Goal: Transaction & Acquisition: Purchase product/service

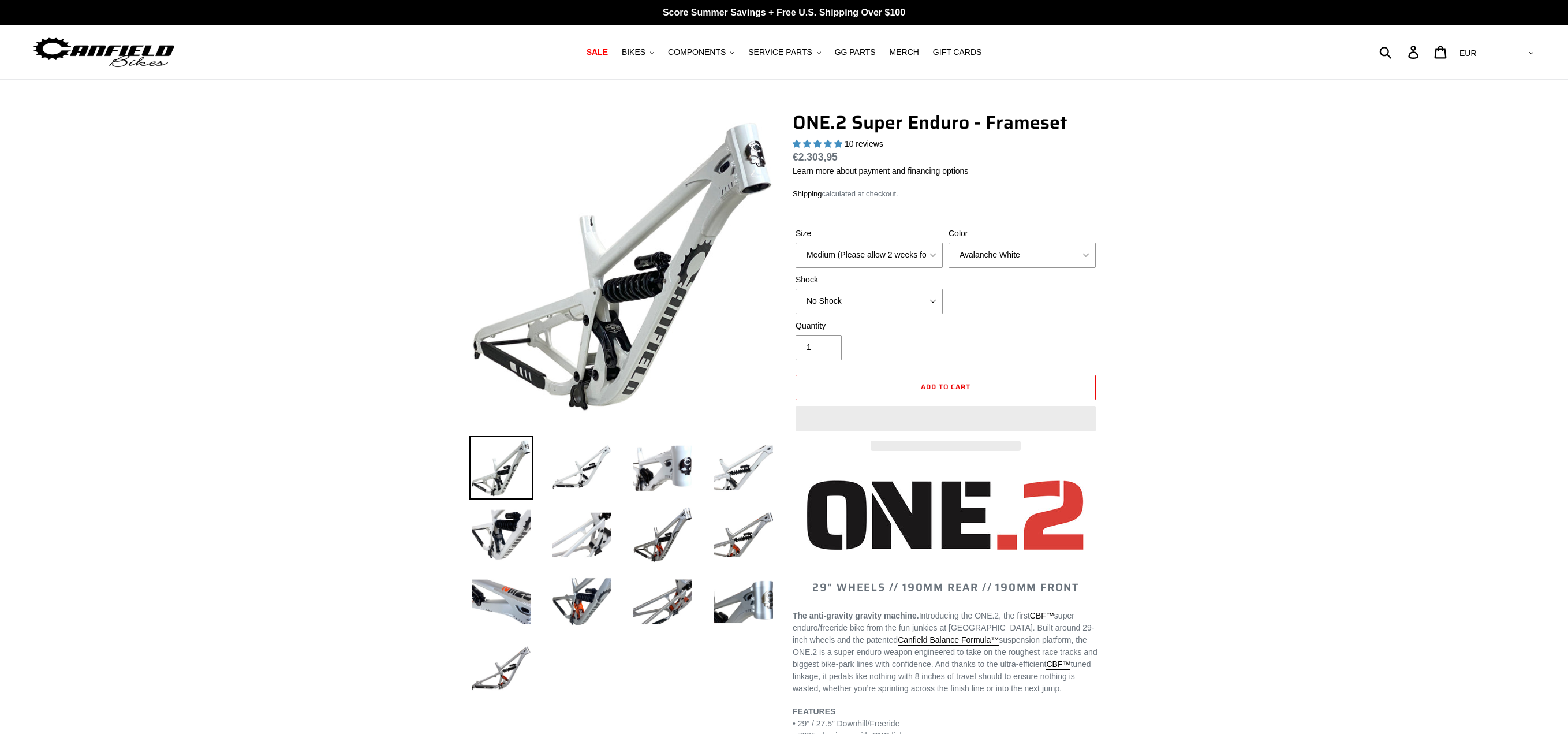
select select "highest-rating"
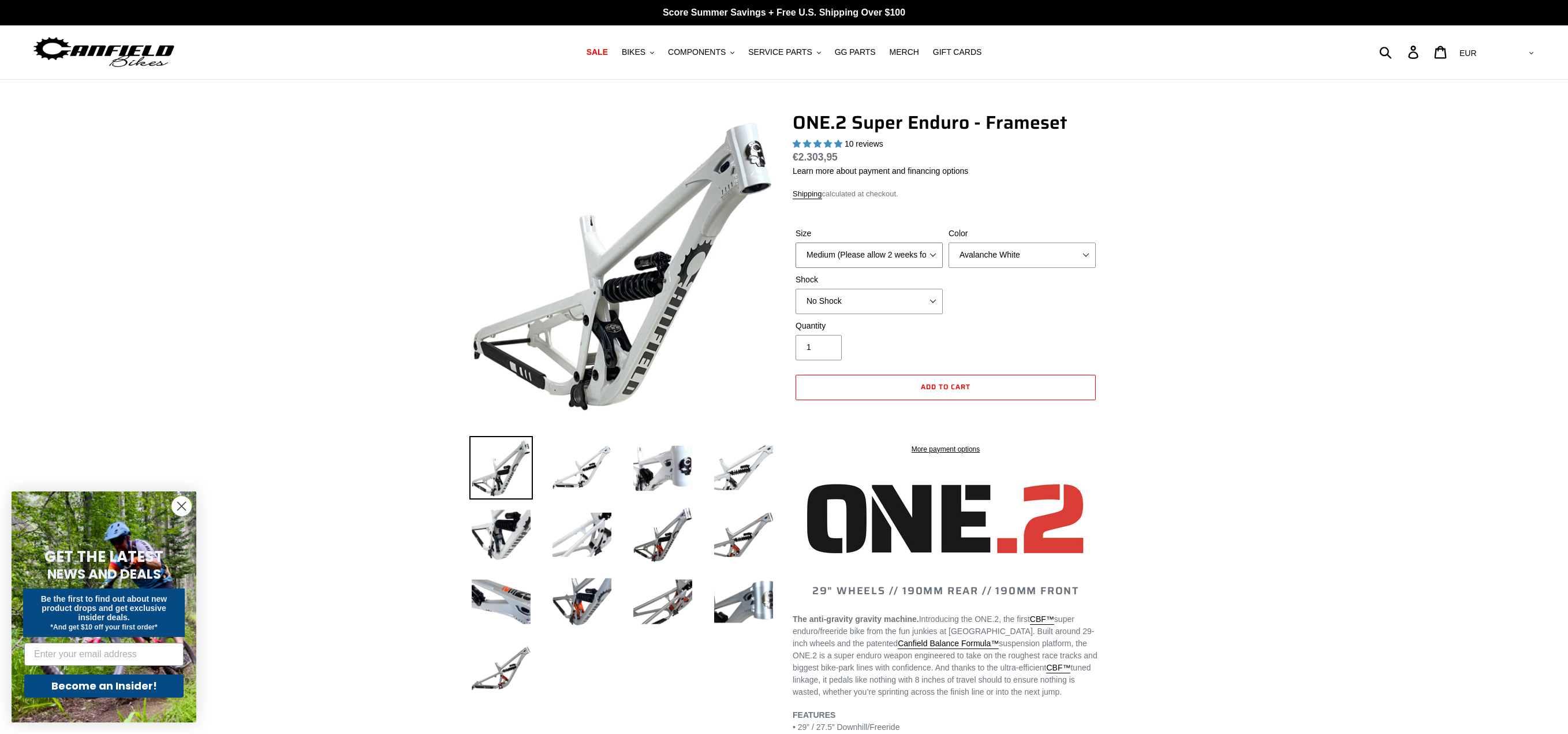
click at [898, 260] on select "Medium (Please allow 2 weeks for delivery) Large (Sold Out)" at bounding box center [869, 255] width 147 height 25
select select "Large (Sold Out)"
click at [796, 242] on select "Medium (Please allow 2 weeks for delivery) Large (Sold Out)" at bounding box center [869, 255] width 147 height 25
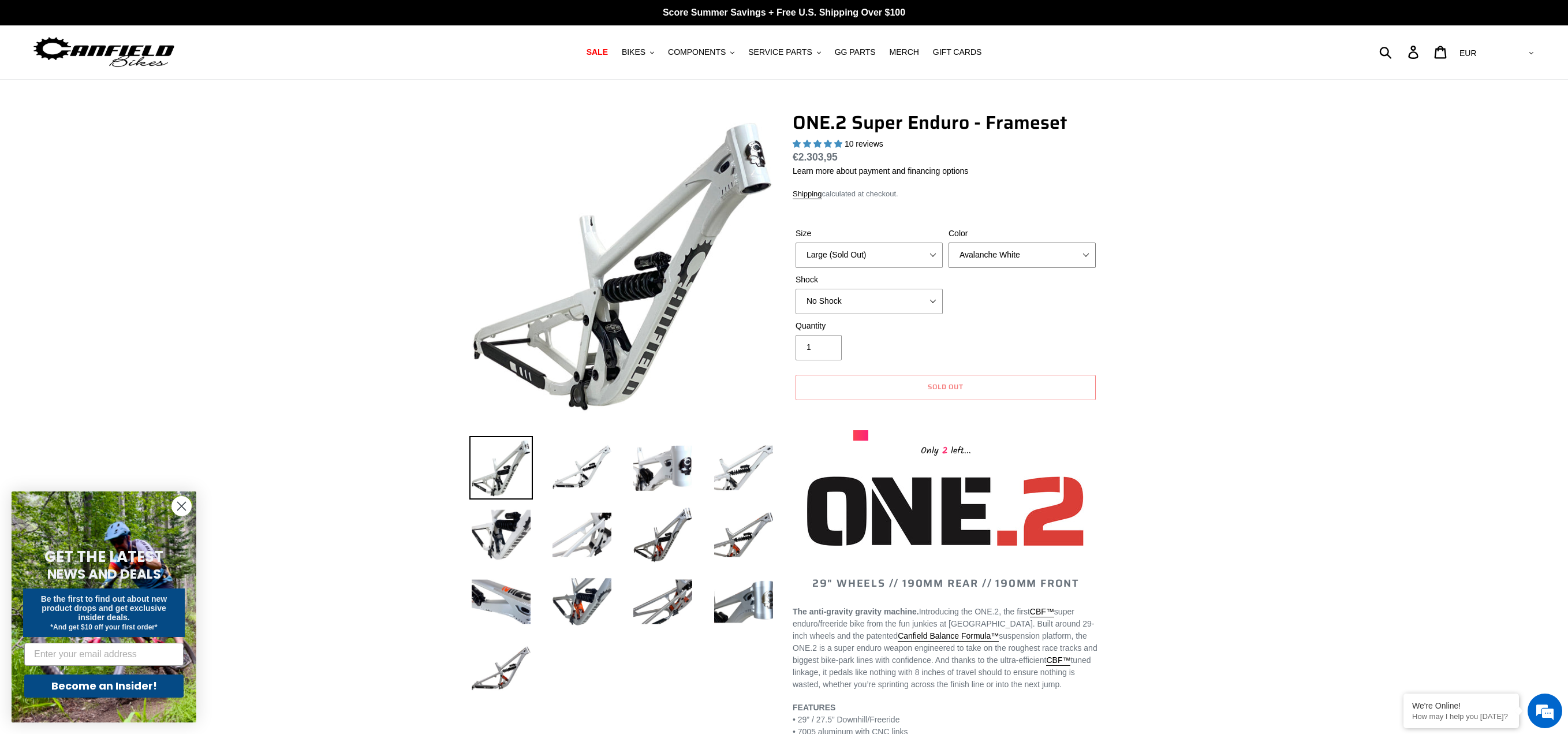
click at [999, 251] on select "Avalanche White Bentonite Grey" at bounding box center [1022, 255] width 147 height 25
select select "Bentonite Grey"
click at [949, 242] on select "Avalanche White Bentonite Grey" at bounding box center [1022, 255] width 147 height 25
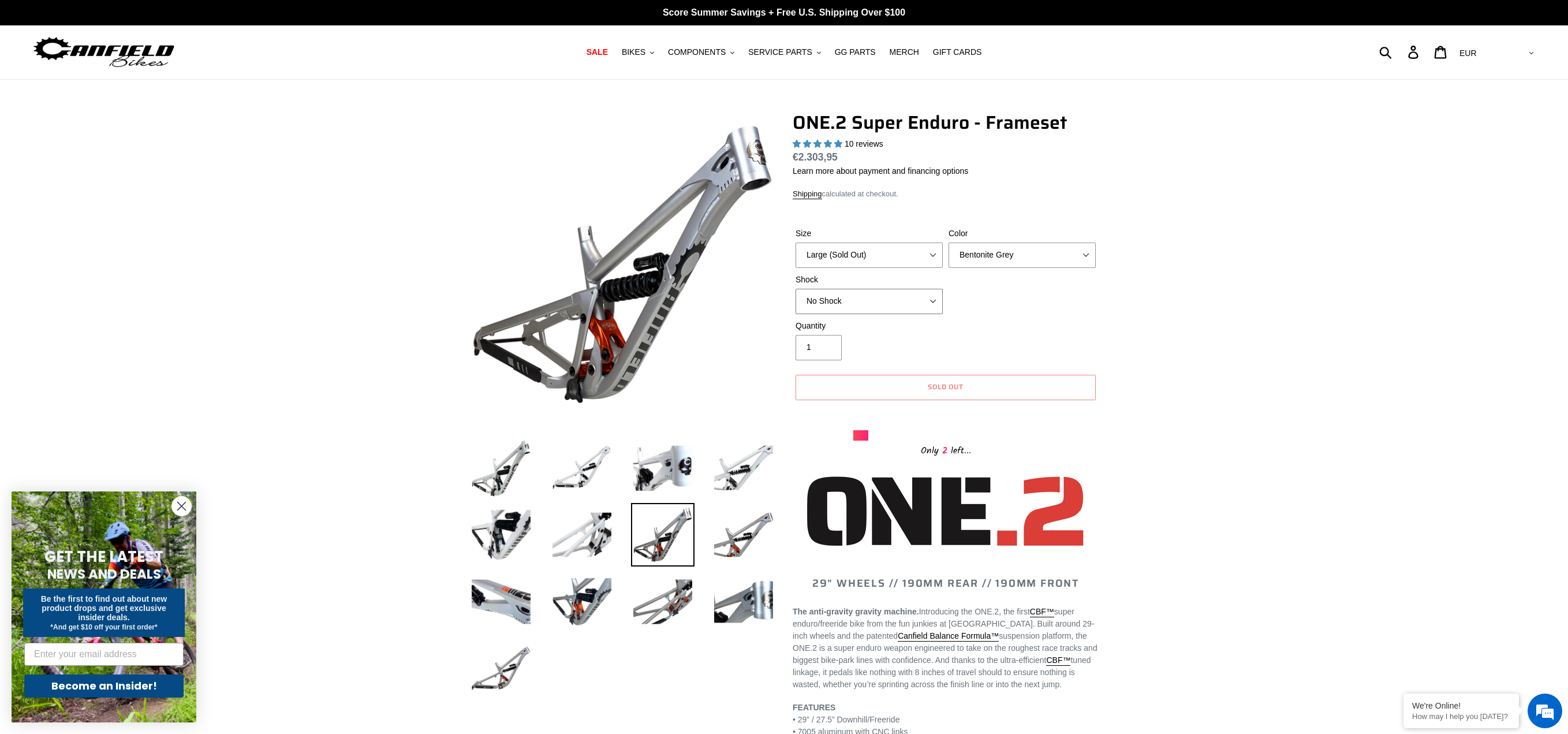
click at [908, 300] on select "No Shock RockShox Vivid Coil" at bounding box center [869, 301] width 147 height 25
